Goal: Task Accomplishment & Management: Manage account settings

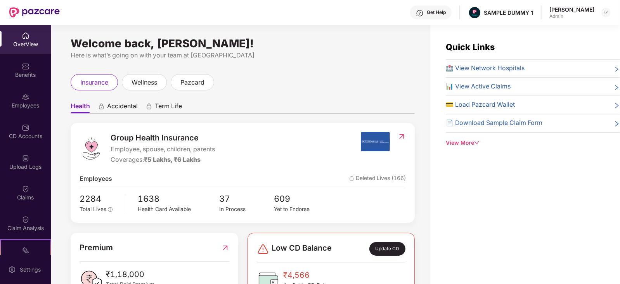
click at [122, 109] on span "Accidental" at bounding box center [122, 107] width 31 height 11
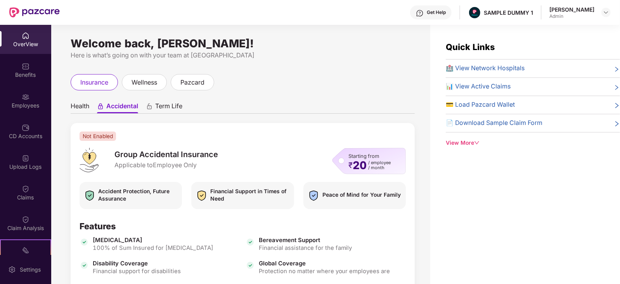
click at [80, 108] on span "Health" at bounding box center [80, 107] width 19 height 11
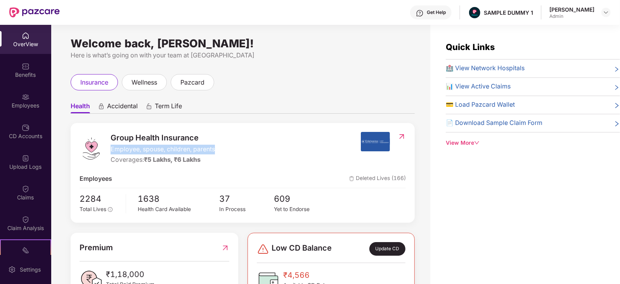
drag, startPoint x: 111, startPoint y: 149, endPoint x: 220, endPoint y: 147, distance: 109.1
click at [220, 147] on div "Group Health Insurance Employee, spouse, children, parents Coverages: ₹5 Lakhs,…" at bounding box center [220, 148] width 281 height 33
drag, startPoint x: 112, startPoint y: 160, endPoint x: 224, endPoint y: 160, distance: 112.6
click at [224, 160] on div "Group Health Insurance Employee, spouse, children, parents Coverages: ₹5 Lakhs,…" at bounding box center [220, 148] width 281 height 33
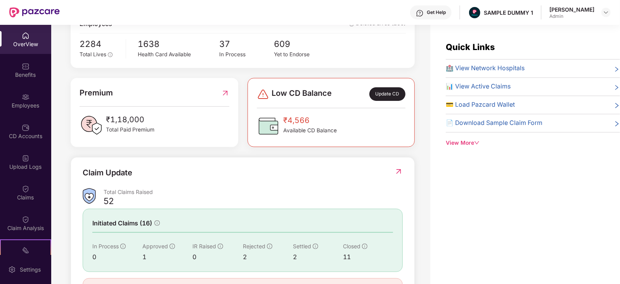
scroll to position [195, 0]
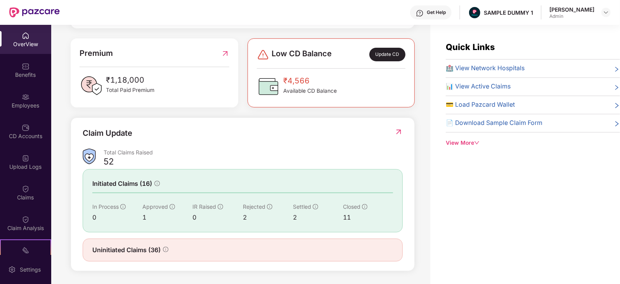
click at [401, 129] on img at bounding box center [399, 132] width 8 height 8
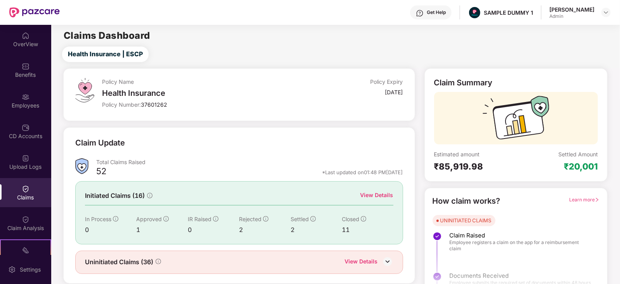
scroll to position [19, 0]
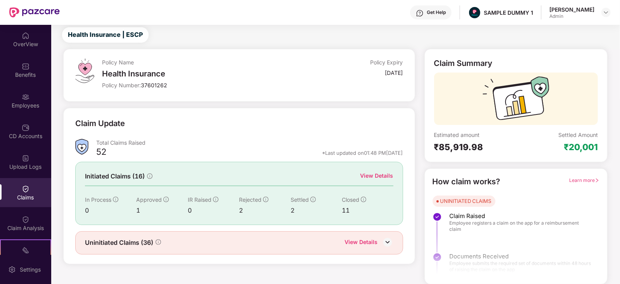
click at [376, 175] on div "View Details" at bounding box center [377, 176] width 33 height 9
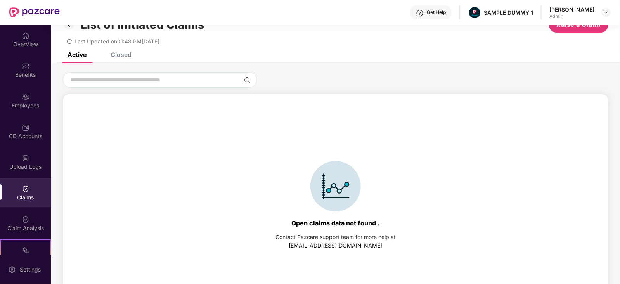
click at [127, 52] on div "Closed" at bounding box center [121, 55] width 21 height 8
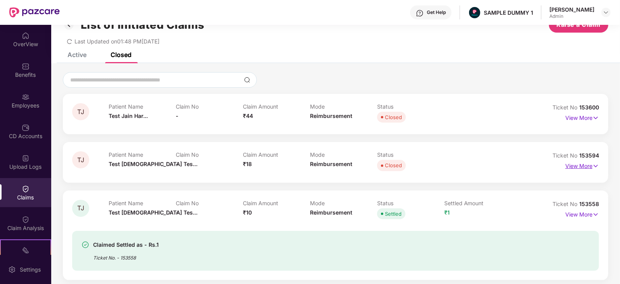
click at [595, 168] on img at bounding box center [596, 166] width 7 height 9
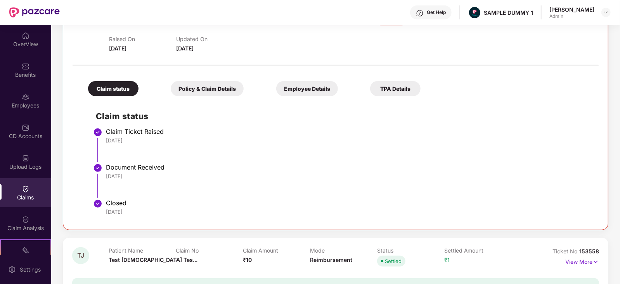
scroll to position [318, 0]
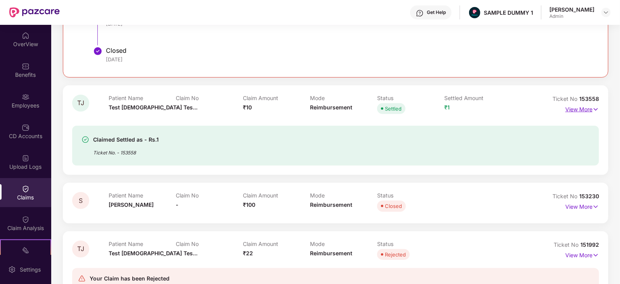
click at [588, 109] on p "View More" at bounding box center [583, 108] width 34 height 10
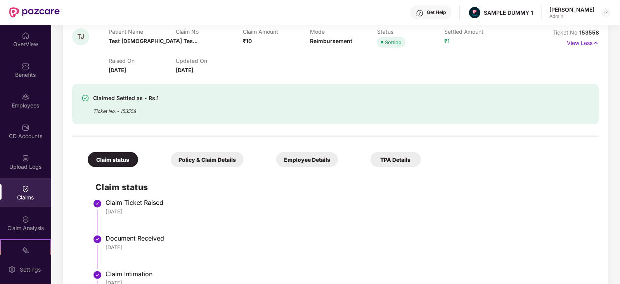
scroll to position [0, 0]
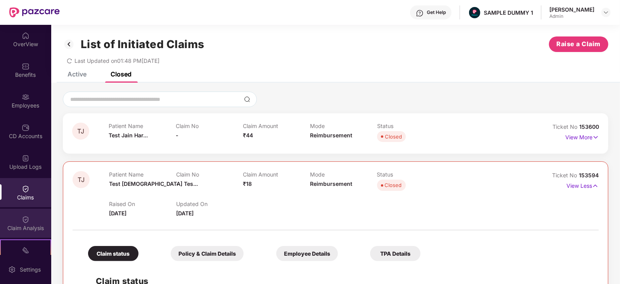
click at [25, 218] on img at bounding box center [26, 220] width 8 height 8
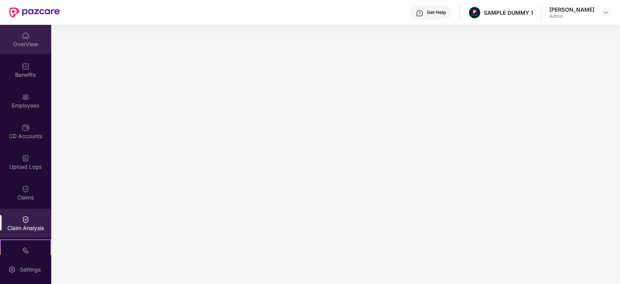
click at [26, 34] on img at bounding box center [26, 36] width 8 height 8
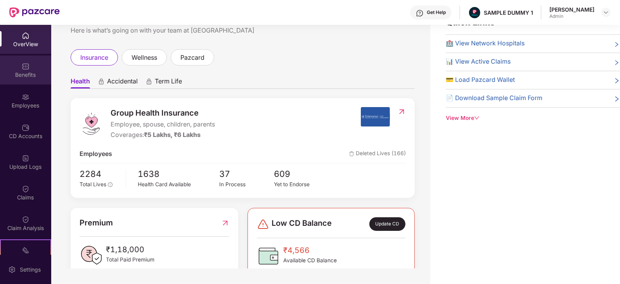
click at [24, 78] on div "Benefits" at bounding box center [25, 75] width 51 height 8
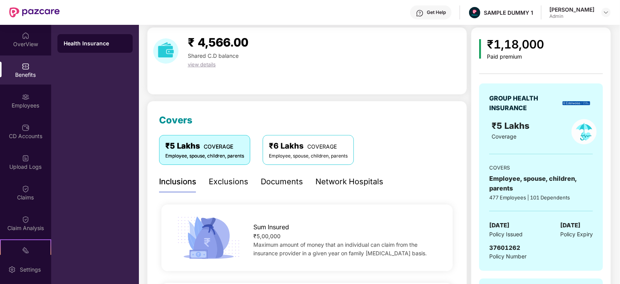
scroll to position [113, 0]
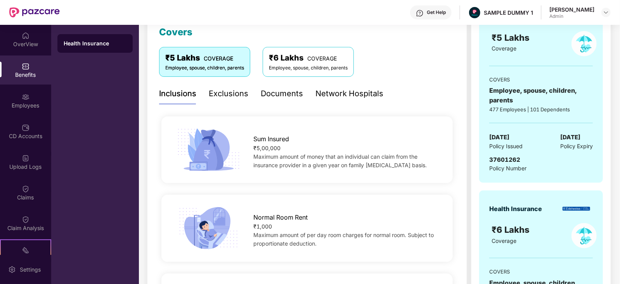
click at [227, 94] on div "Exclusions" at bounding box center [229, 94] width 40 height 12
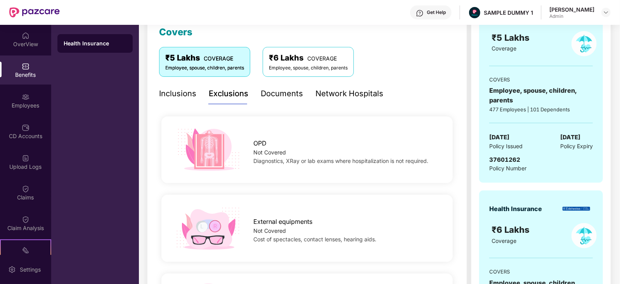
click at [184, 92] on div "Inclusions" at bounding box center [177, 94] width 37 height 12
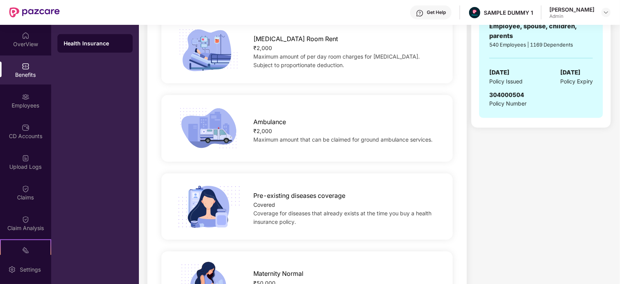
scroll to position [0, 0]
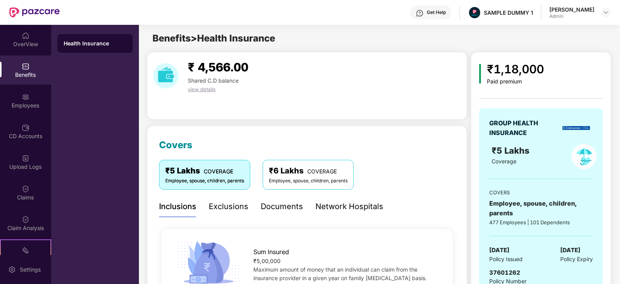
click at [224, 207] on div "Exclusions" at bounding box center [229, 207] width 40 height 12
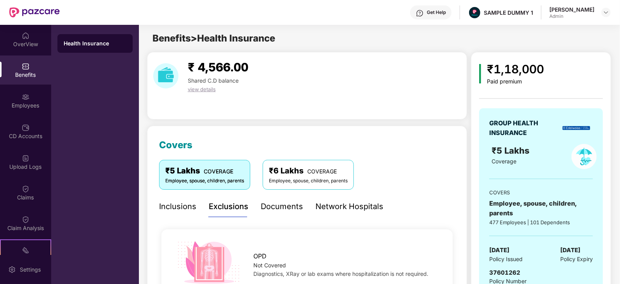
click at [301, 205] on div "Documents" at bounding box center [282, 207] width 42 height 12
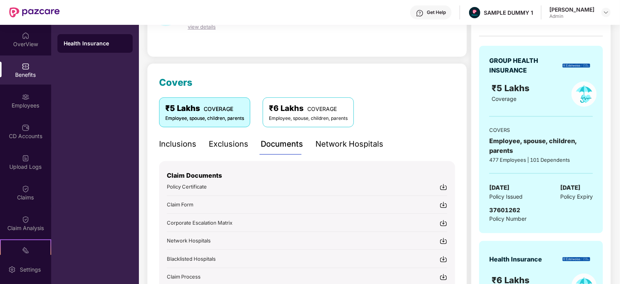
scroll to position [64, 0]
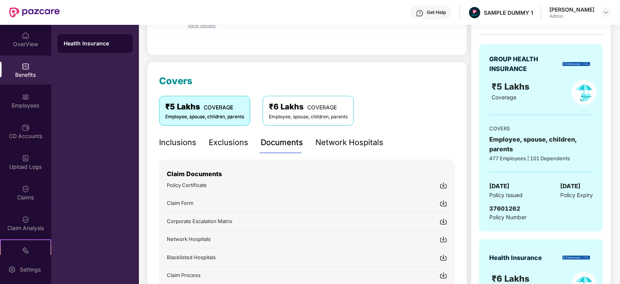
click at [443, 185] on img at bounding box center [444, 186] width 8 height 8
click at [444, 203] on img at bounding box center [444, 204] width 8 height 8
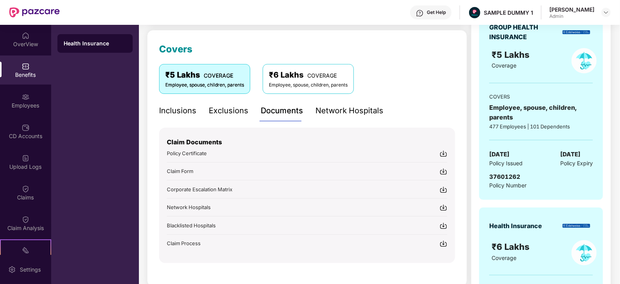
scroll to position [97, 0]
click at [444, 188] on img at bounding box center [444, 189] width 8 height 8
click at [441, 15] on div "Get Help" at bounding box center [436, 12] width 19 height 6
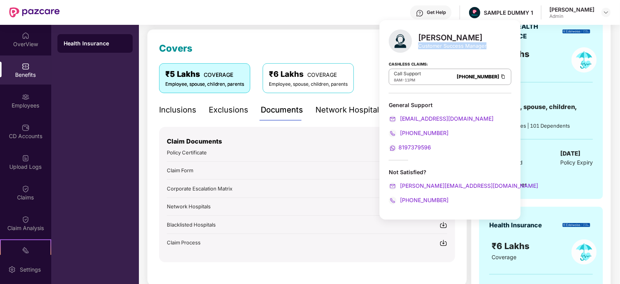
drag, startPoint x: 418, startPoint y: 46, endPoint x: 493, endPoint y: 51, distance: 75.1
click at [493, 51] on div "Mihir Singh Customer Success Manager Cashless Claims: Call Support 8AM - 11PM 0…" at bounding box center [450, 120] width 141 height 200
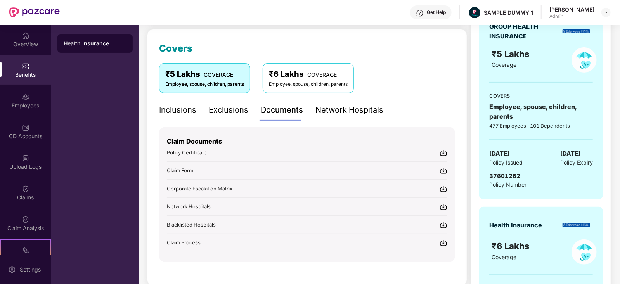
click at [357, 268] on div "Covers ₹5 Lakhs COVERAGE Employee, spouse, children, parents ₹6 Lakhs COVERAGE …" at bounding box center [307, 157] width 320 height 257
click at [348, 108] on div "Network Hospitals" at bounding box center [350, 110] width 68 height 12
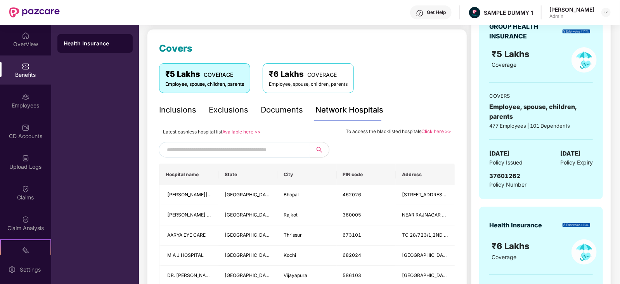
click at [228, 149] on input "text" at bounding box center [233, 150] width 133 height 12
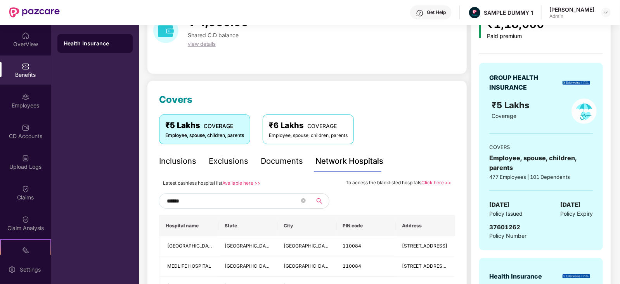
scroll to position [0, 0]
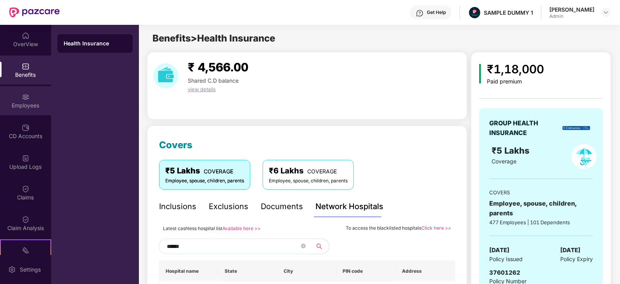
type input "******"
click at [37, 101] on div "Employees" at bounding box center [25, 100] width 51 height 29
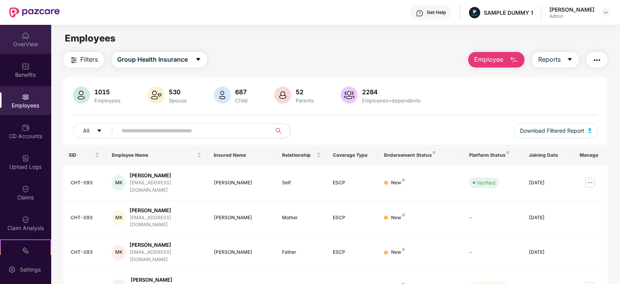
click at [25, 47] on div "OverView" at bounding box center [25, 44] width 51 height 8
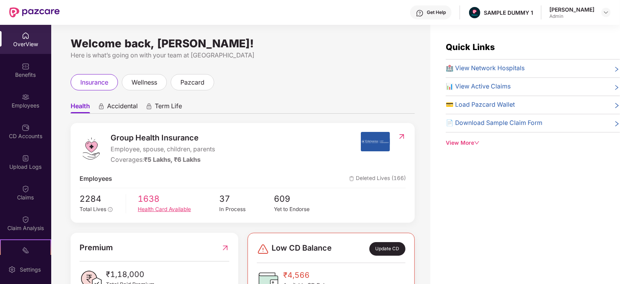
click at [155, 204] on span "1638" at bounding box center [179, 198] width 82 height 13
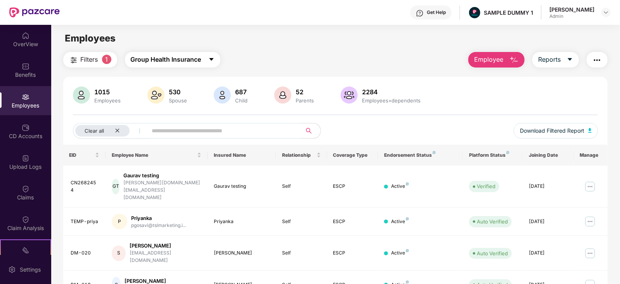
click at [192, 63] on span "Group Health Insurance" at bounding box center [166, 60] width 71 height 10
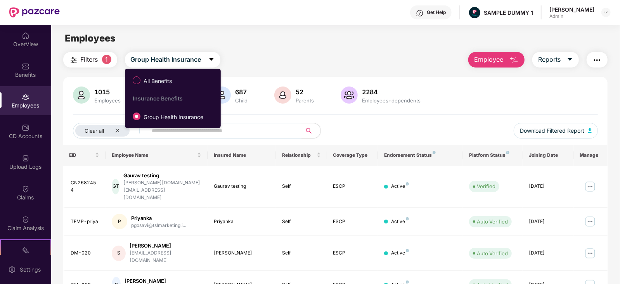
click at [261, 54] on div "Filters 1 Group Health Insurance Employee Reports" at bounding box center [335, 60] width 545 height 16
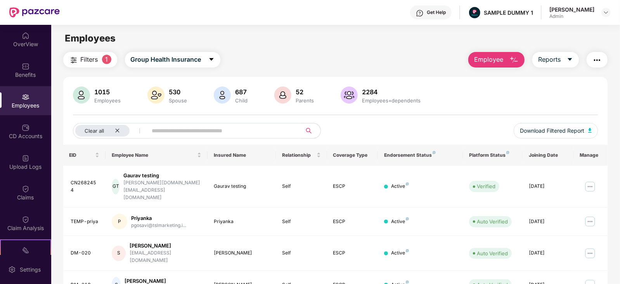
click at [495, 63] on span "Employee" at bounding box center [488, 60] width 29 height 10
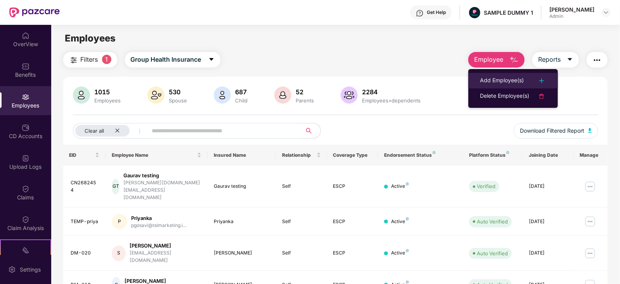
click at [505, 81] on div "Add Employee(s)" at bounding box center [502, 80] width 44 height 9
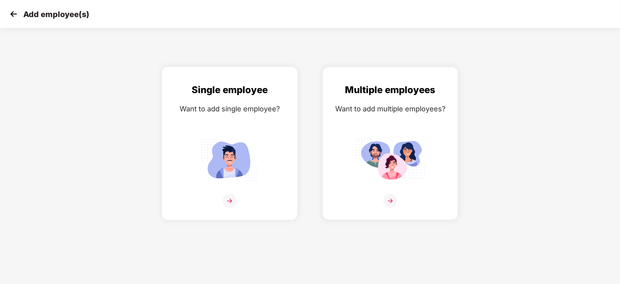
click at [227, 208] on img at bounding box center [230, 201] width 14 height 14
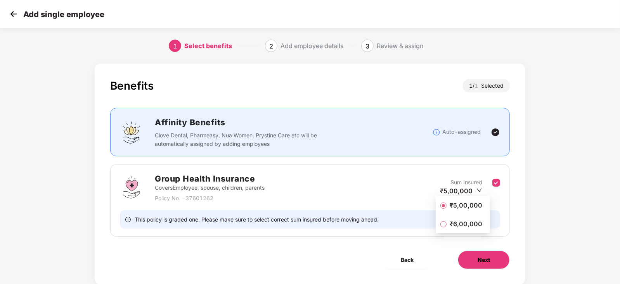
click at [486, 266] on button "Next" at bounding box center [484, 260] width 52 height 19
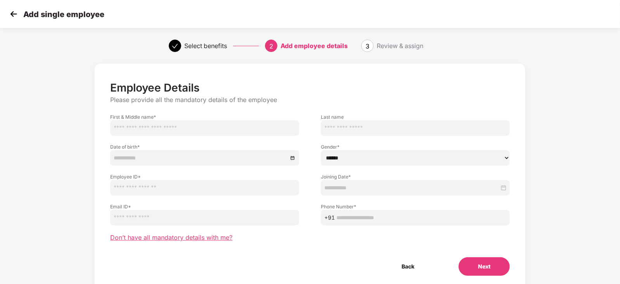
click at [204, 236] on span "Don’t have all mandatory details with me?" at bounding box center [171, 238] width 122 height 8
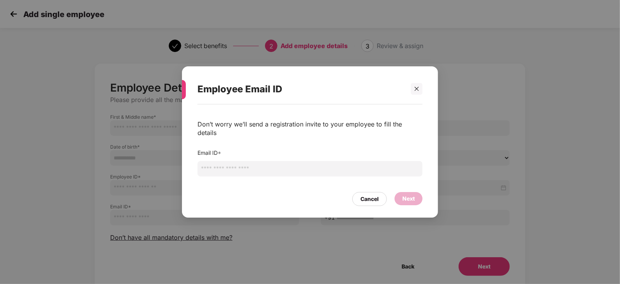
click at [219, 166] on input "email" at bounding box center [310, 169] width 225 height 16
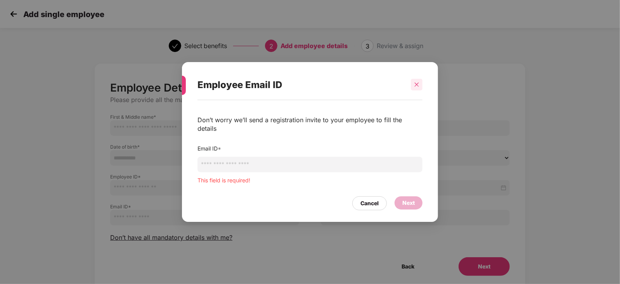
click at [415, 90] on div at bounding box center [417, 85] width 12 height 12
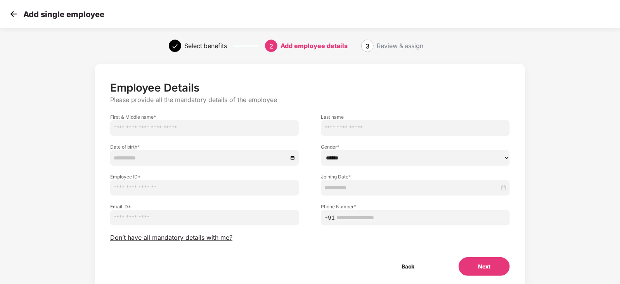
click at [11, 15] on img at bounding box center [14, 14] width 12 height 12
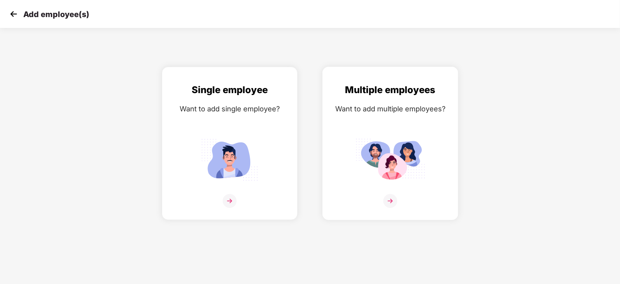
click at [392, 208] on img at bounding box center [391, 201] width 14 height 14
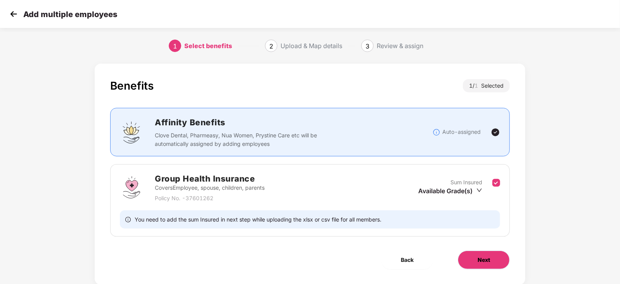
click at [477, 253] on button "Next" at bounding box center [484, 260] width 52 height 19
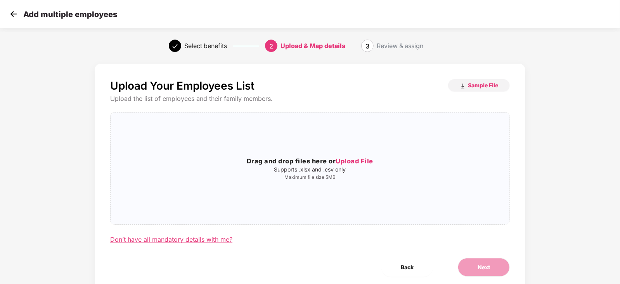
click at [192, 241] on div "Don’t have all mandatory details with me?" at bounding box center [171, 240] width 122 height 8
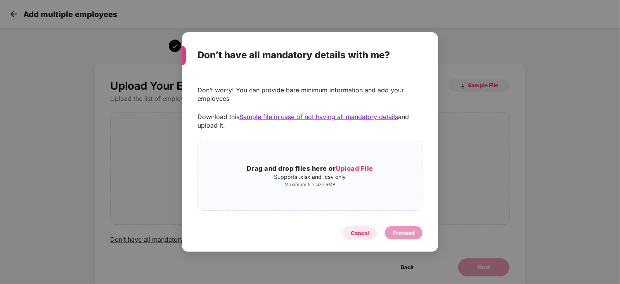
click at [360, 233] on div "Cancel" at bounding box center [360, 233] width 18 height 9
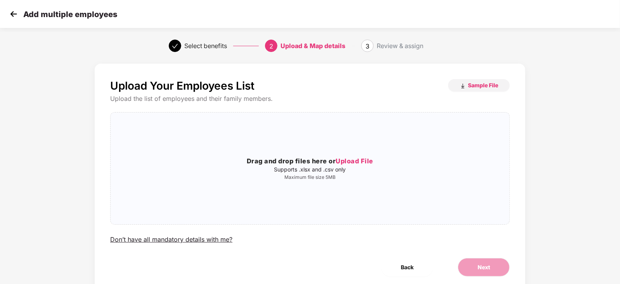
click at [15, 13] on img at bounding box center [14, 14] width 12 height 12
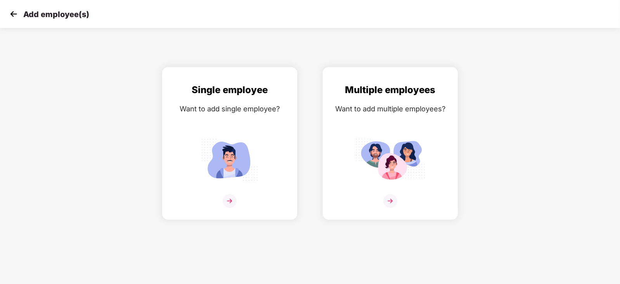
click at [15, 13] on img at bounding box center [14, 14] width 12 height 12
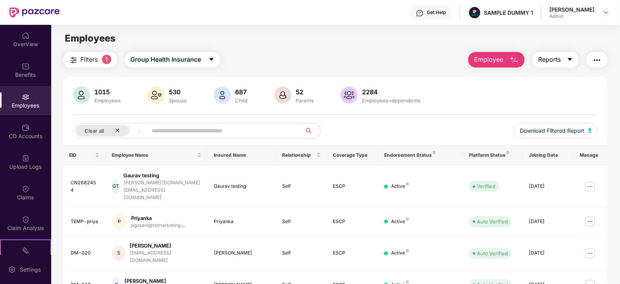
click at [568, 57] on icon "caret-down" at bounding box center [570, 59] width 6 height 6
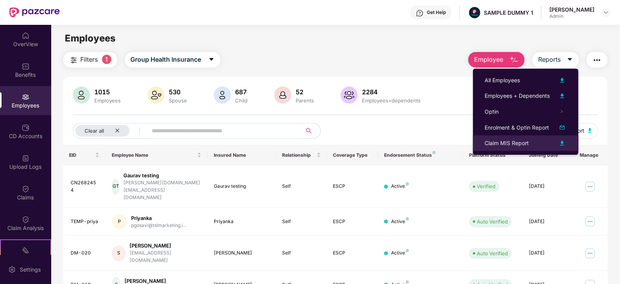
click at [516, 139] on div "Claim MIS Report" at bounding box center [507, 143] width 44 height 9
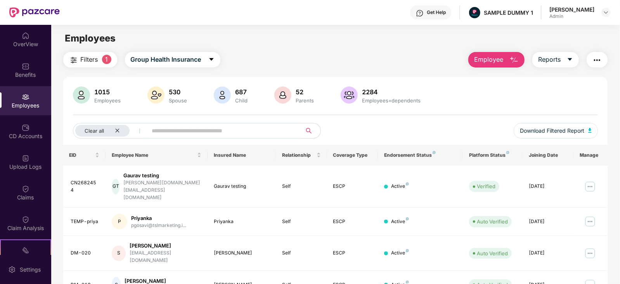
click at [599, 54] on button "button" at bounding box center [597, 60] width 21 height 16
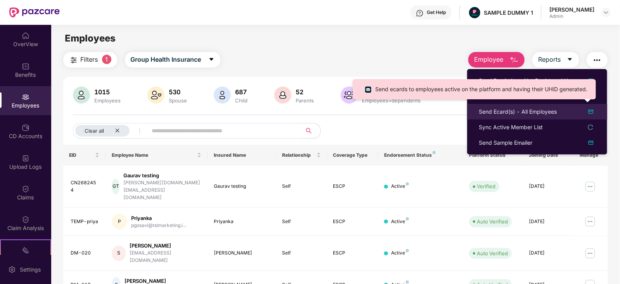
click at [498, 113] on div "Send Ecard(s) - All Employees" at bounding box center [518, 112] width 78 height 9
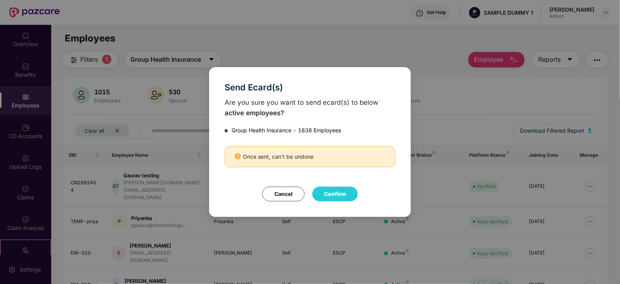
click at [283, 197] on button "Cancel" at bounding box center [283, 194] width 42 height 15
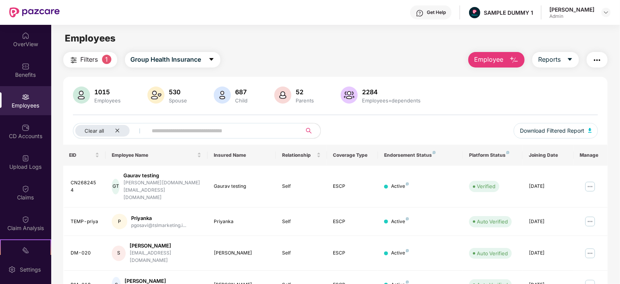
click at [595, 57] on img "button" at bounding box center [597, 60] width 9 height 9
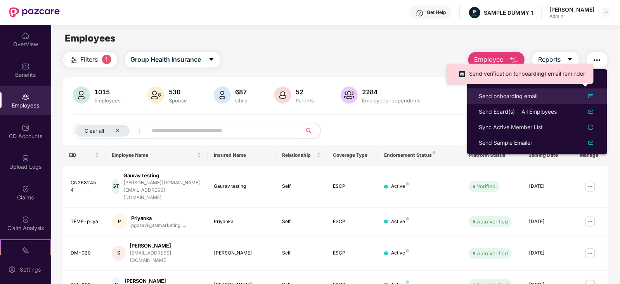
click at [530, 97] on div "Send onboarding email" at bounding box center [508, 96] width 59 height 9
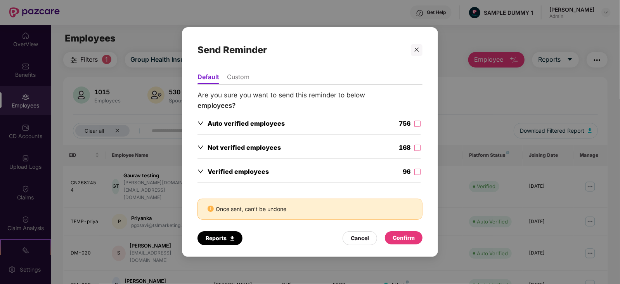
click at [231, 74] on li "Custom" at bounding box center [238, 78] width 23 height 11
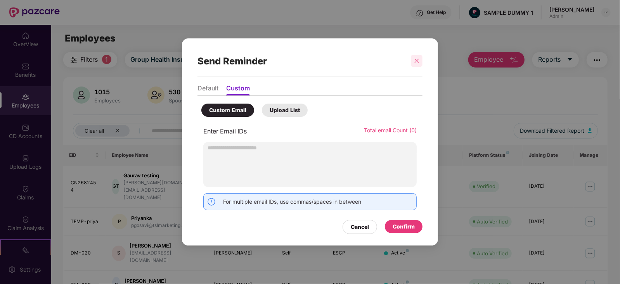
click at [417, 60] on icon "close" at bounding box center [416, 60] width 5 height 5
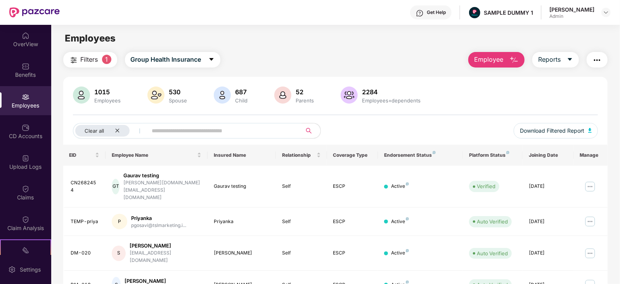
click at [595, 62] on img "button" at bounding box center [597, 60] width 9 height 9
click at [448, 123] on div "Clear all Download Filtered Report" at bounding box center [336, 134] width 526 height 22
click at [214, 129] on input "text" at bounding box center [221, 131] width 139 height 12
click at [591, 181] on img at bounding box center [590, 187] width 12 height 12
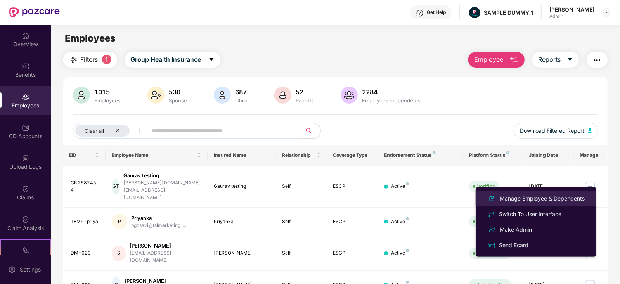
click at [509, 201] on div "Manage Employee & Dependents" at bounding box center [543, 199] width 88 height 9
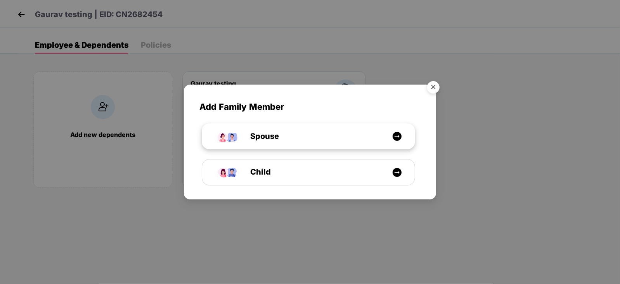
click at [376, 139] on div "Spouse" at bounding box center [313, 136] width 160 height 12
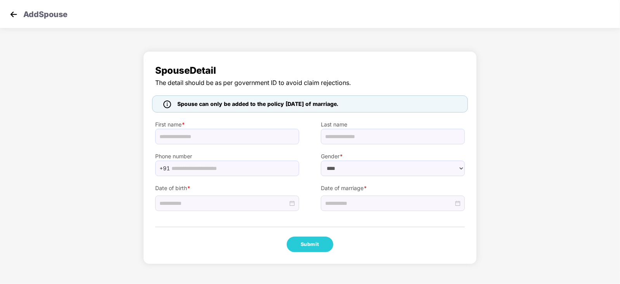
select select "******"
click at [12, 14] on img at bounding box center [14, 15] width 12 height 12
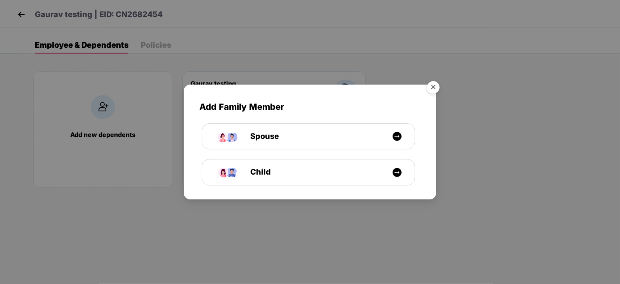
click at [435, 86] on img "Close" at bounding box center [434, 89] width 22 height 22
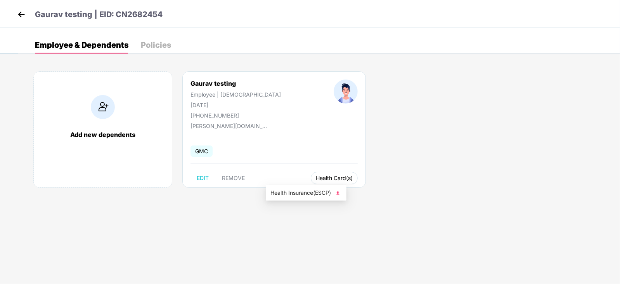
click at [316, 179] on span "Health Card(s)" at bounding box center [334, 178] width 37 height 4
click at [229, 177] on span "REMOVE" at bounding box center [233, 178] width 23 height 6
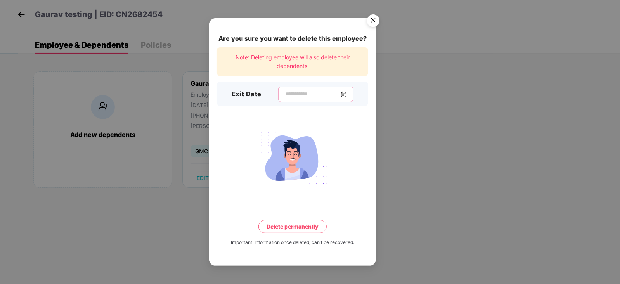
click at [285, 96] on input at bounding box center [313, 94] width 56 height 8
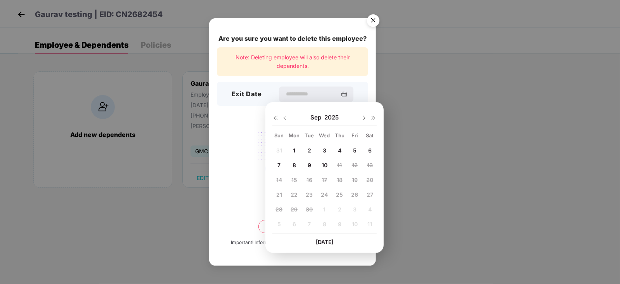
click at [440, 140] on div "Are you sure you want to delete this employee? Note: Deleting employee will als…" at bounding box center [310, 142] width 620 height 284
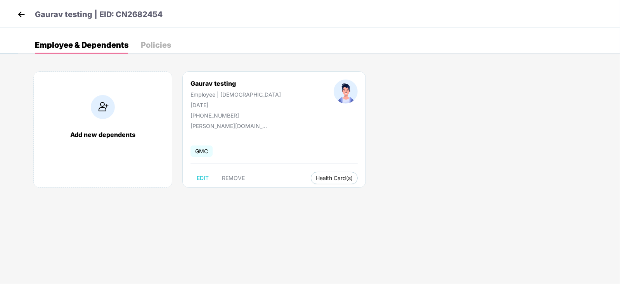
click at [24, 17] on img at bounding box center [22, 15] width 12 height 12
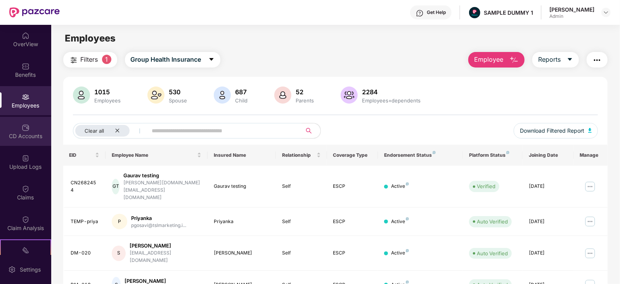
click at [18, 130] on div "CD Accounts" at bounding box center [25, 131] width 51 height 29
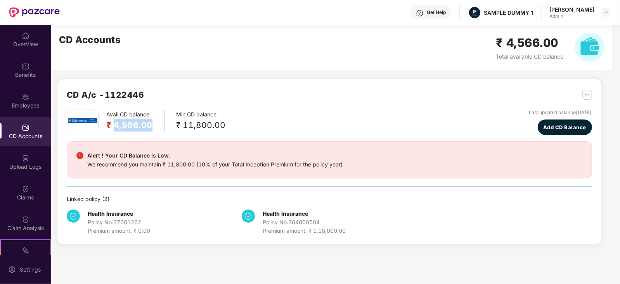
drag, startPoint x: 114, startPoint y: 124, endPoint x: 154, endPoint y: 125, distance: 40.0
click at [154, 125] on div "Avail CD balance ₹ 4,566.00" at bounding box center [135, 120] width 58 height 21
drag, startPoint x: 181, startPoint y: 127, endPoint x: 182, endPoint y: 123, distance: 4.0
click at [182, 123] on div "₹ 11,800.00" at bounding box center [200, 125] width 49 height 13
drag, startPoint x: 115, startPoint y: 125, endPoint x: 166, endPoint y: 126, distance: 51.3
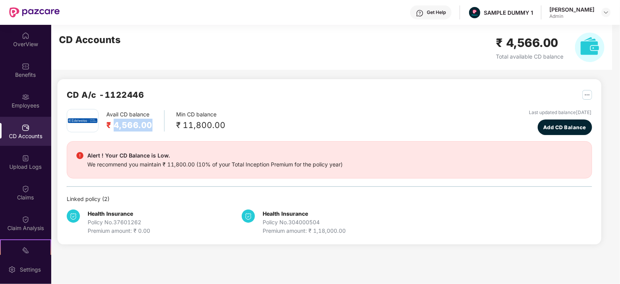
click at [166, 126] on div "Avail CD balance ₹ 4,566.00 Min CD balance ₹ 11,800.00" at bounding box center [146, 120] width 159 height 23
drag, startPoint x: 182, startPoint y: 123, endPoint x: 236, endPoint y: 126, distance: 53.3
click at [236, 126] on div "Avail CD balance ₹ 4,566.00 Min CD balance ₹ 11,800.00 Last updated balance 23 …" at bounding box center [330, 122] width 526 height 26
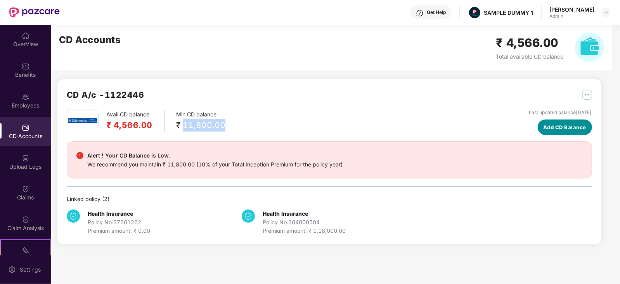
click at [538, 133] on button "Add CD Balance" at bounding box center [565, 128] width 54 height 16
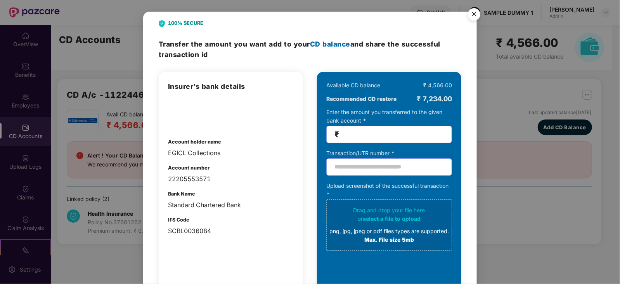
click at [474, 18] on img "Close" at bounding box center [475, 16] width 22 height 22
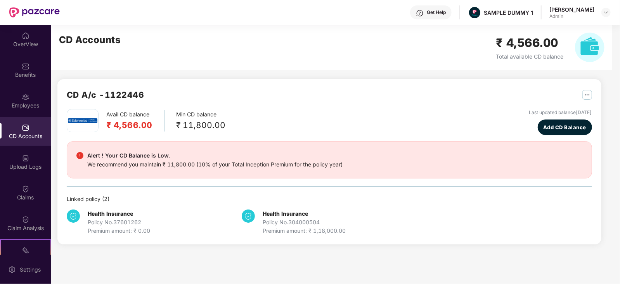
click at [436, 193] on div "Avail CD balance ₹ 4,566.00 Min CD balance ₹ 11,800.00 Last updated balance 23 …" at bounding box center [330, 172] width 526 height 126
click at [22, 199] on div "Claims" at bounding box center [25, 198] width 51 height 8
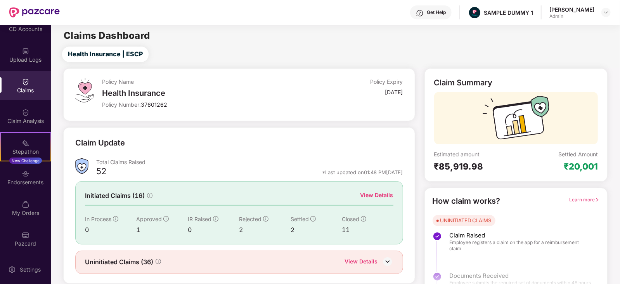
scroll to position [107, 0]
click at [34, 144] on div "Stepathon New Challenge" at bounding box center [25, 146] width 51 height 29
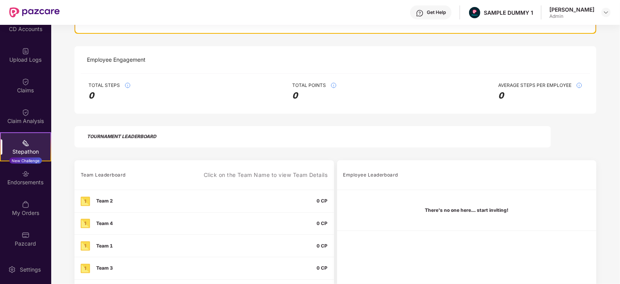
scroll to position [113, 0]
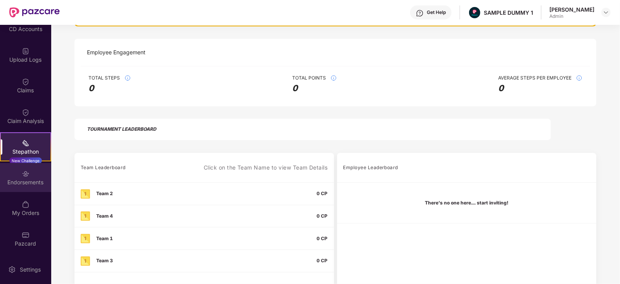
click at [12, 182] on div "Endorsements" at bounding box center [25, 183] width 51 height 8
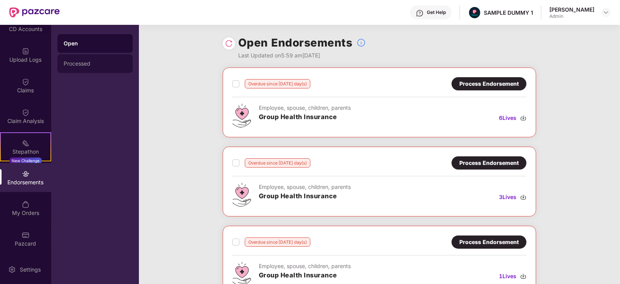
click at [90, 65] on div "Processed" at bounding box center [95, 64] width 63 height 6
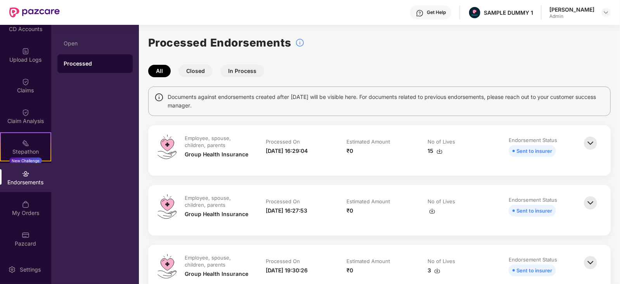
click at [587, 138] on img at bounding box center [590, 143] width 17 height 17
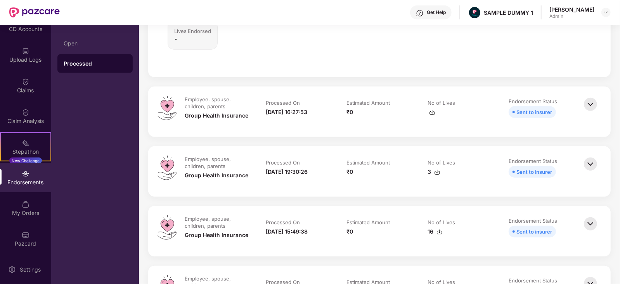
scroll to position [332, 0]
click at [14, 205] on div "My Orders" at bounding box center [25, 208] width 51 height 29
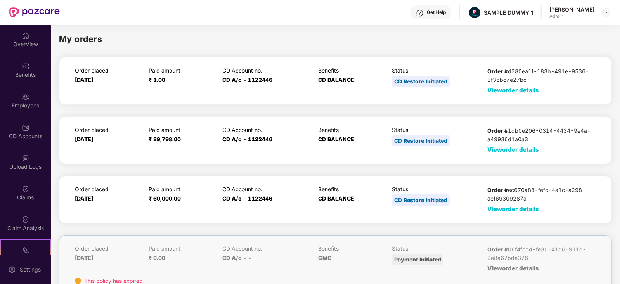
click at [490, 92] on span "View order details" at bounding box center [514, 90] width 52 height 7
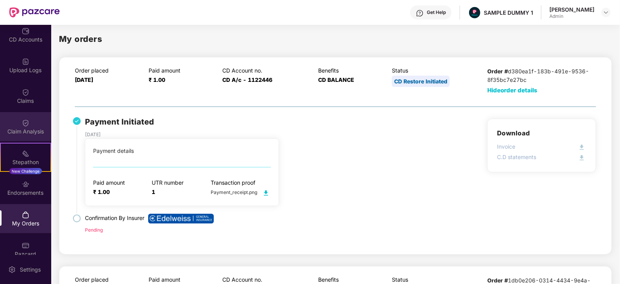
scroll to position [107, 0]
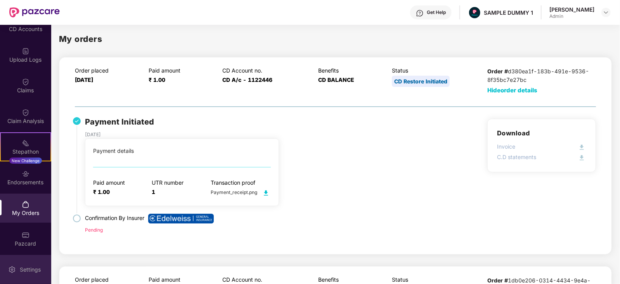
click at [35, 276] on div "Settings" at bounding box center [25, 269] width 51 height 29
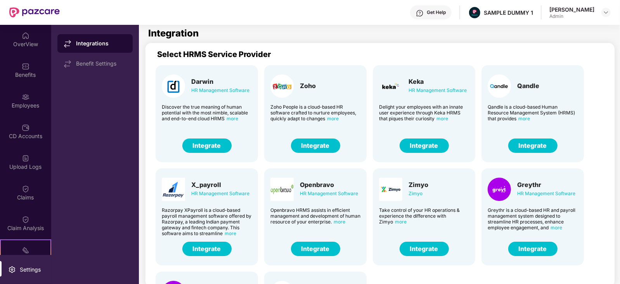
click at [322, 144] on button "Integrate" at bounding box center [315, 146] width 49 height 14
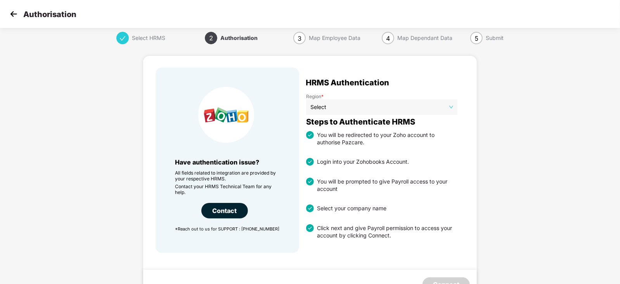
scroll to position [2, 0]
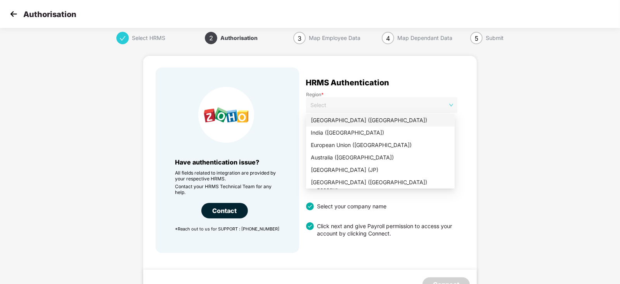
click at [384, 102] on span "Select" at bounding box center [382, 105] width 143 height 12
click at [361, 132] on div "India ([GEOGRAPHIC_DATA])" at bounding box center [380, 133] width 139 height 9
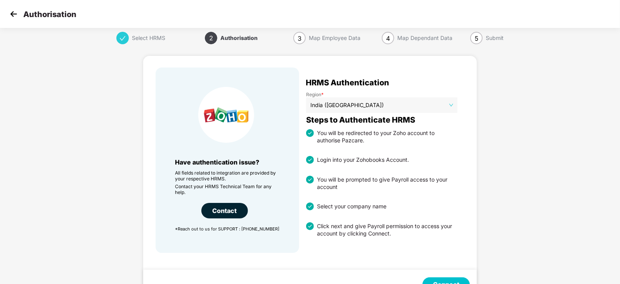
click at [446, 280] on button "Connect" at bounding box center [446, 285] width 47 height 14
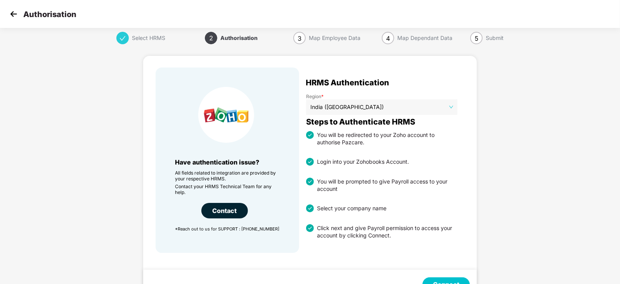
click at [12, 16] on img at bounding box center [14, 14] width 12 height 12
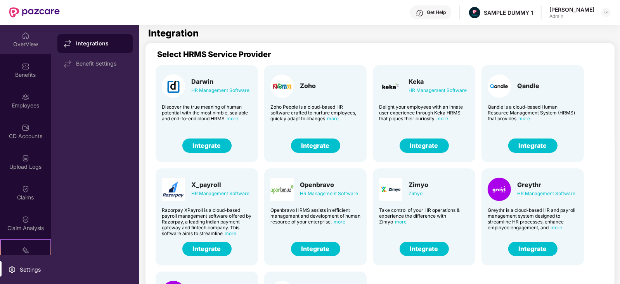
click at [14, 43] on div "OverView" at bounding box center [25, 44] width 51 height 8
